Goal: Find specific page/section: Find specific page/section

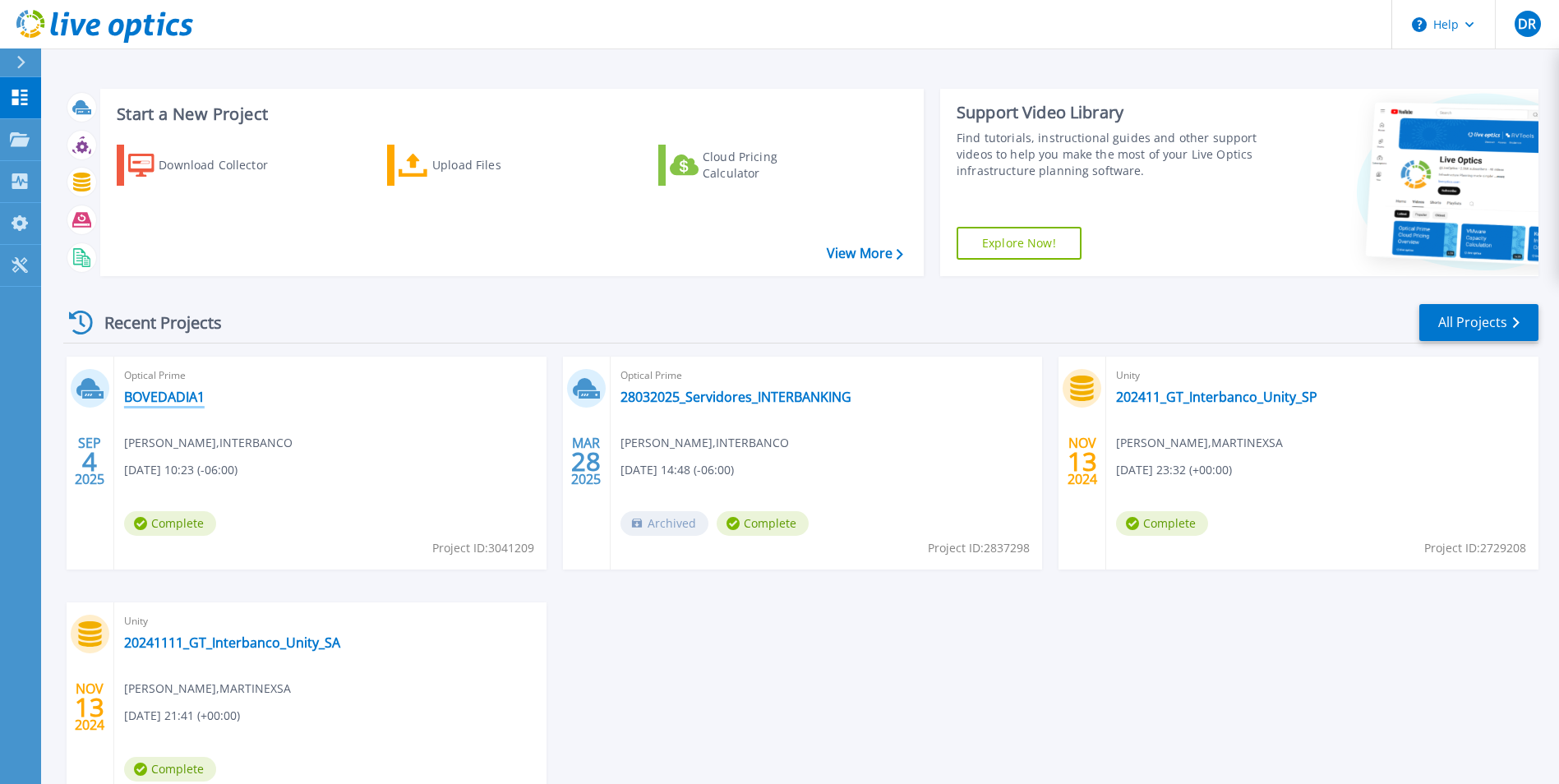
click at [156, 397] on link "BOVEDADIA1" at bounding box center [164, 396] width 81 height 16
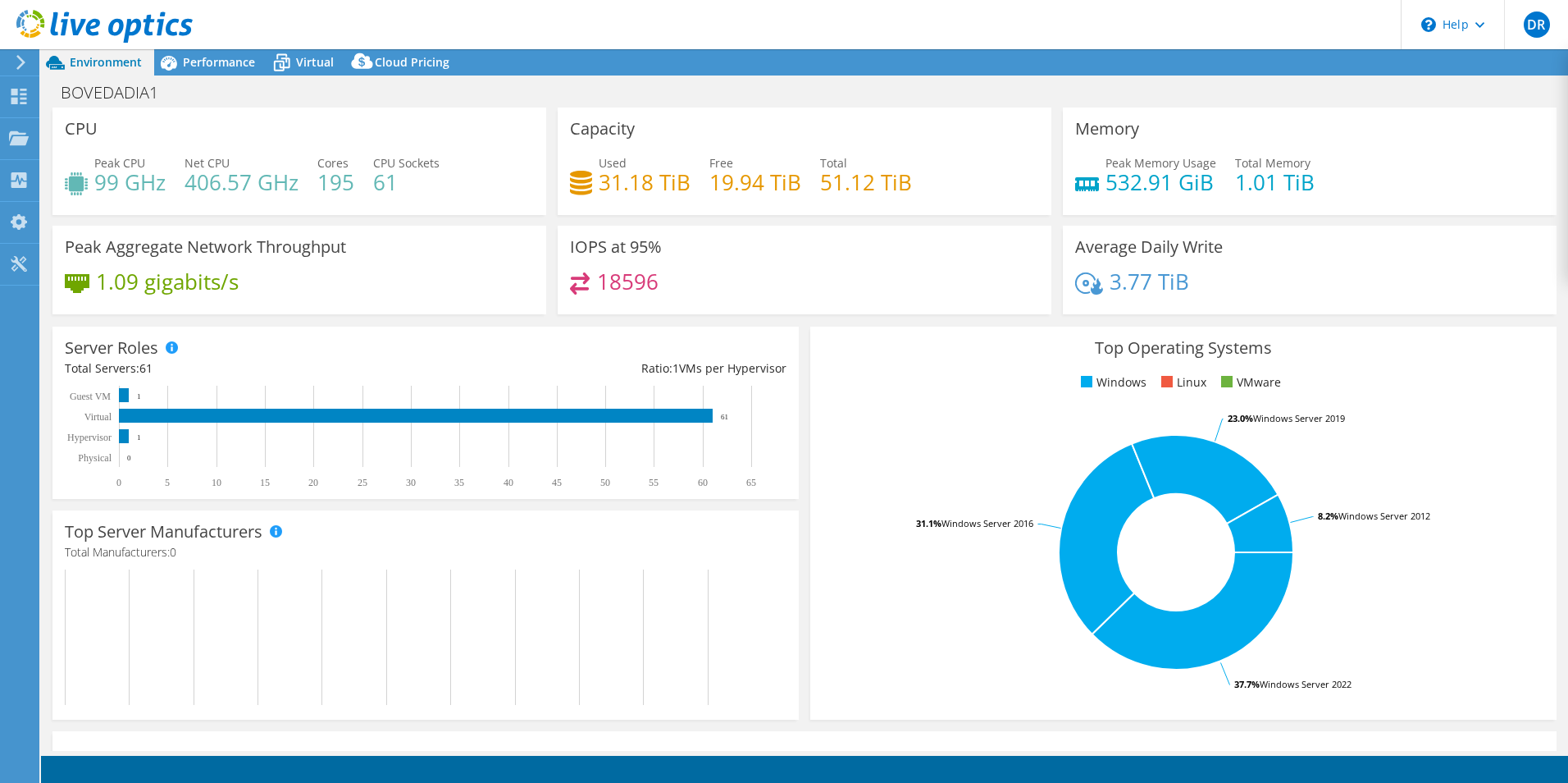
select select "USD"
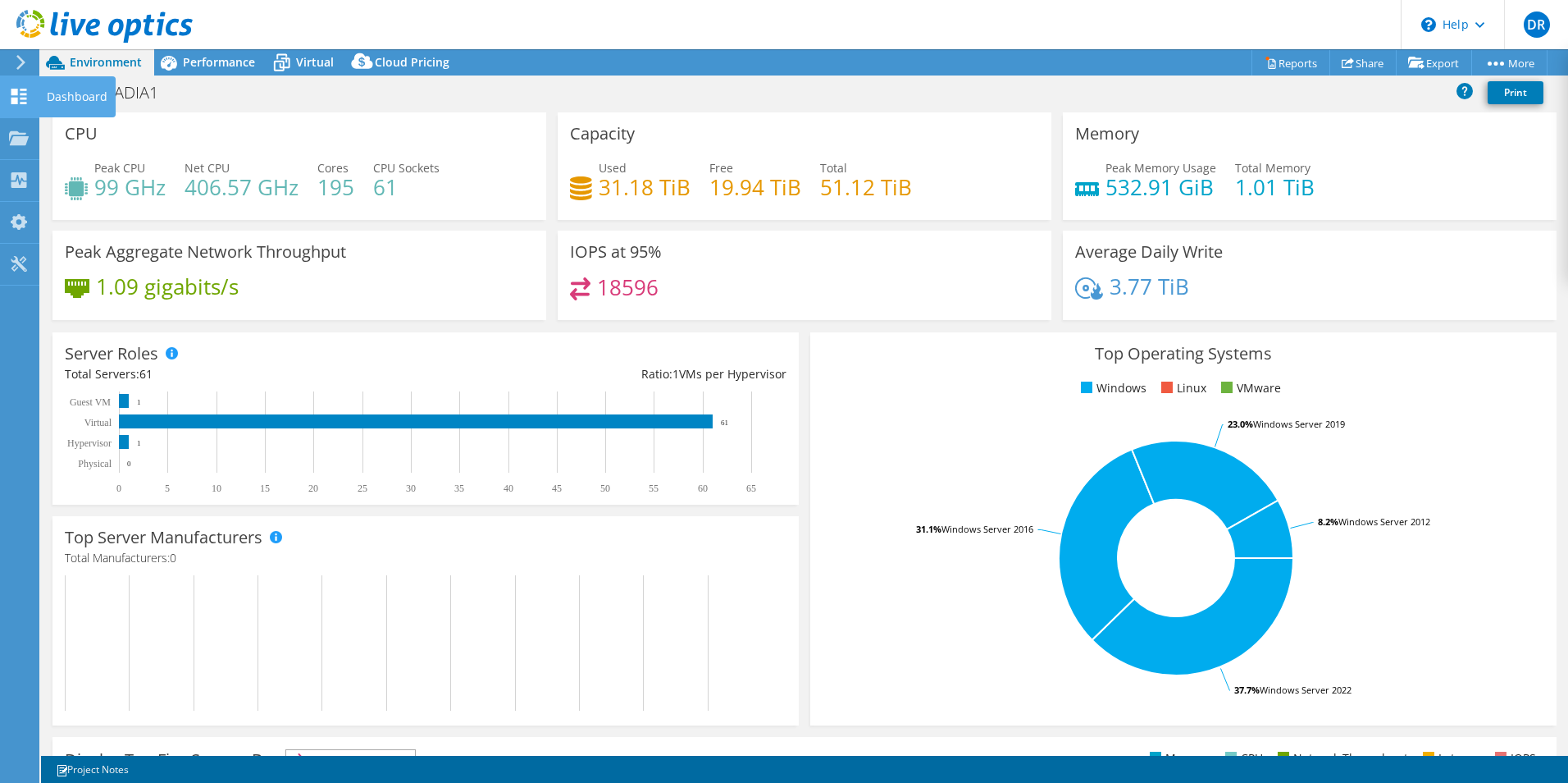
click at [17, 88] on use at bounding box center [19, 96] width 15 height 15
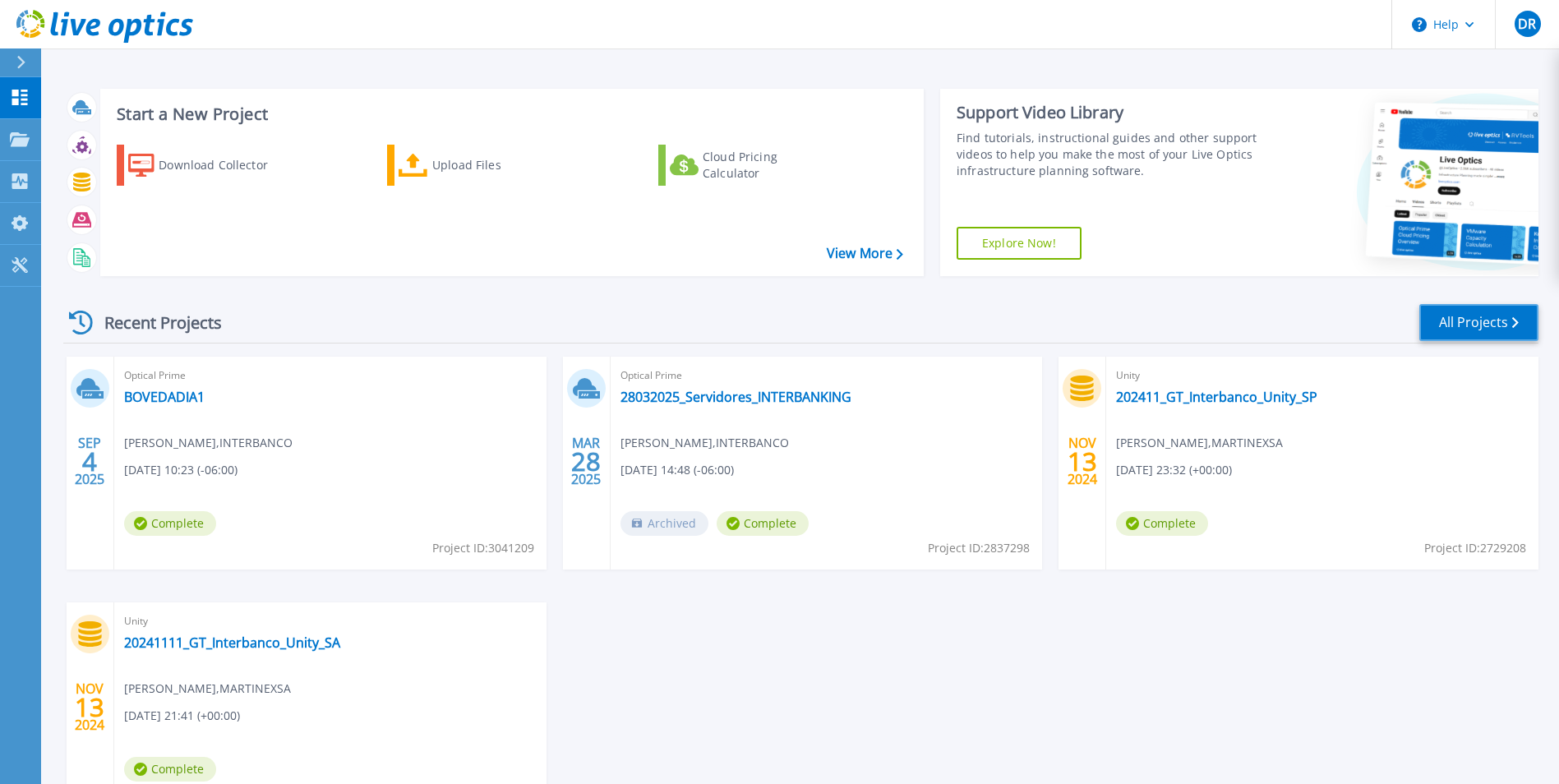
click at [1501, 317] on link "All Projects" at bounding box center [1478, 322] width 120 height 37
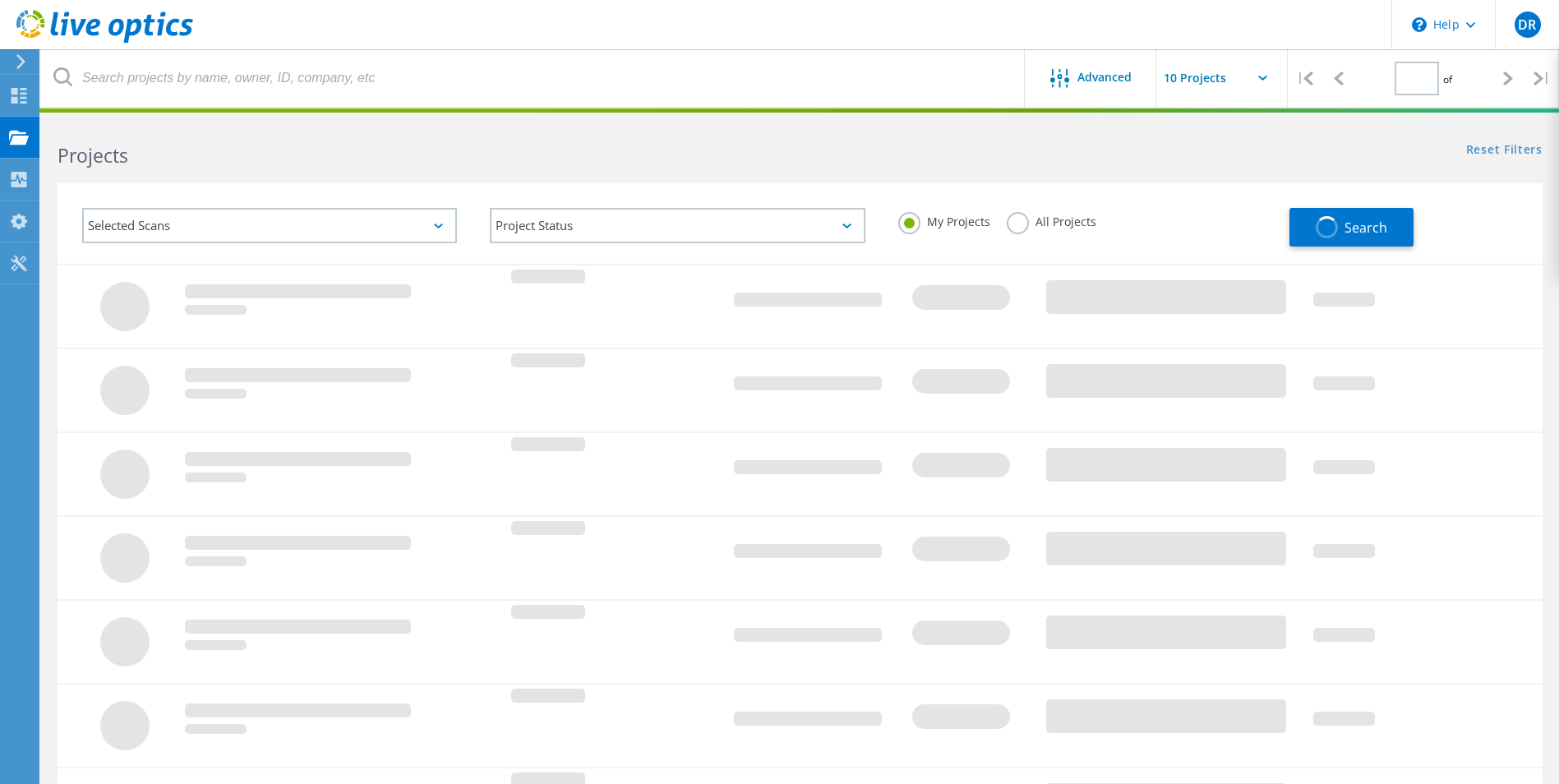
type input "1"
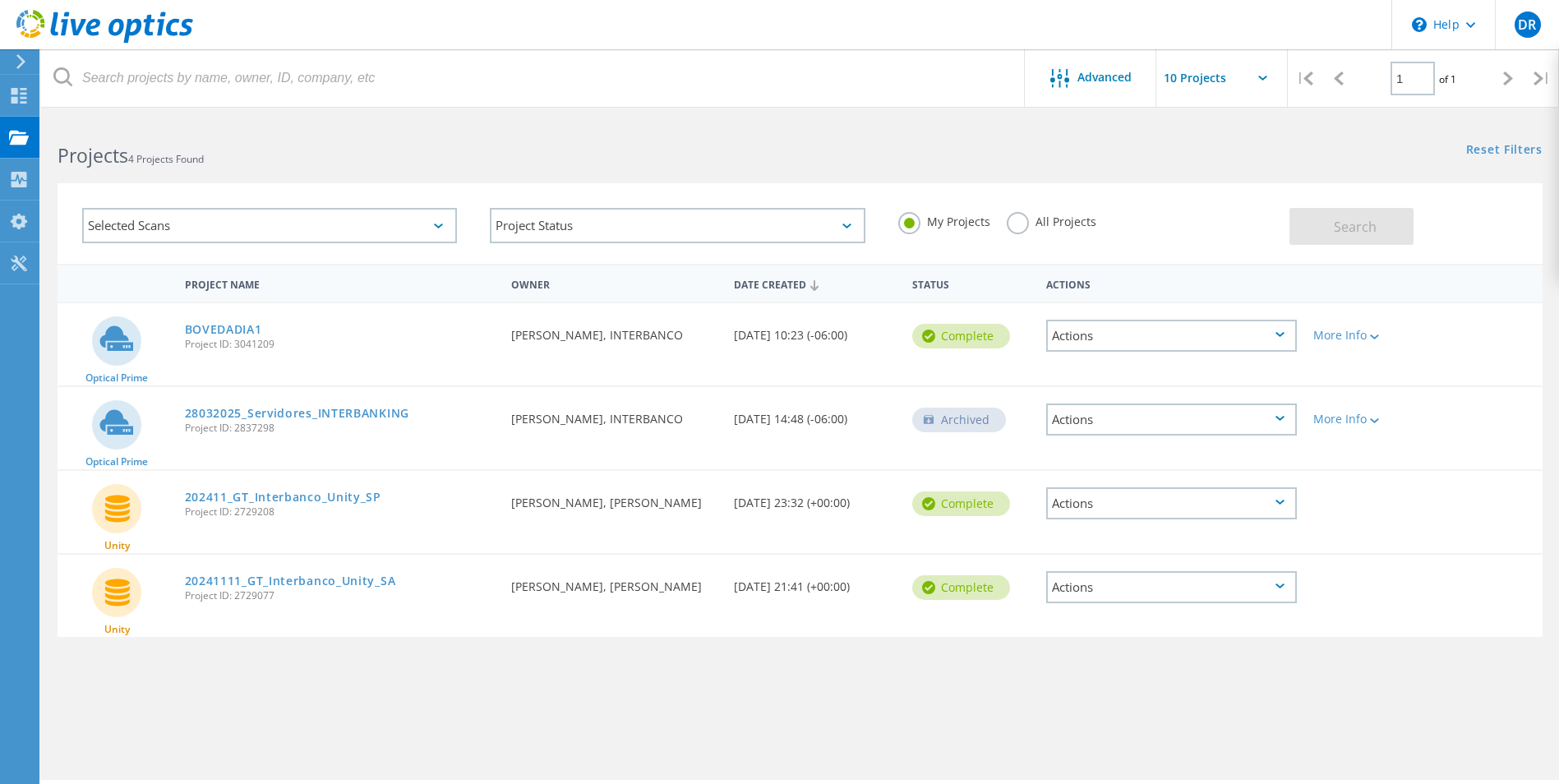
click at [1011, 225] on label "All Projects" at bounding box center [1052, 220] width 89 height 15
click at [0, 0] on input "All Projects" at bounding box center [0, 0] width 0 height 0
click at [1328, 228] on button "Search" at bounding box center [1351, 226] width 124 height 37
